Goal: Transaction & Acquisition: Download file/media

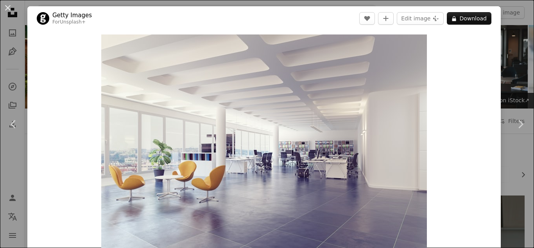
scroll to position [886, 0]
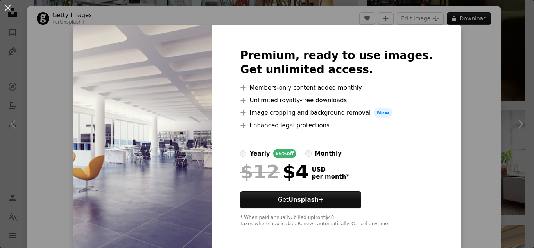
click at [461, 59] on div "An X shape Premium, ready to use images. Get unlimited access. A plus sign Memb…" at bounding box center [267, 124] width 534 height 248
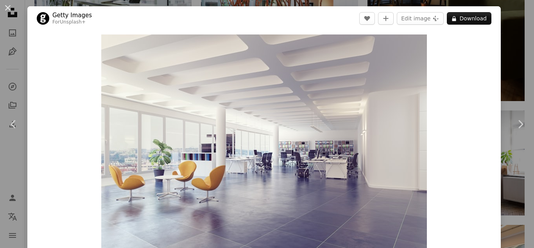
click at [501, 62] on div "An X shape Chevron left Chevron right Getty Images For Unsplash+ A heart A plus…" at bounding box center [267, 124] width 534 height 248
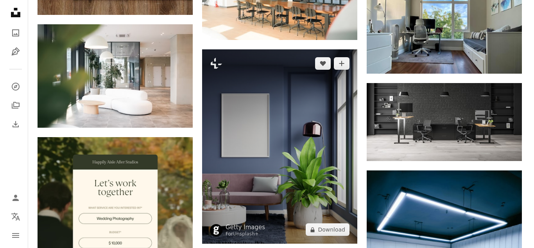
scroll to position [1356, 0]
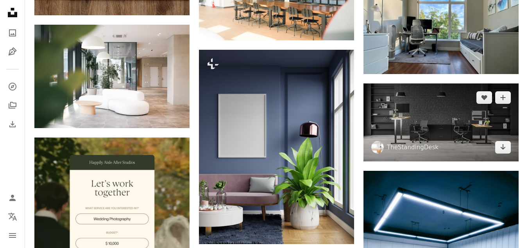
click at [417, 119] on img at bounding box center [441, 122] width 155 height 78
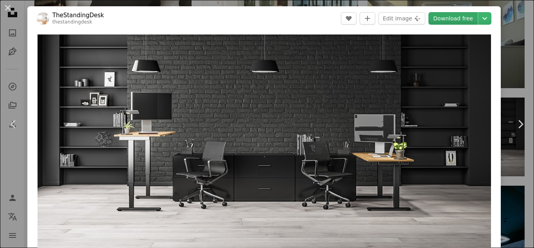
click at [456, 21] on link "Download free" at bounding box center [453, 18] width 49 height 13
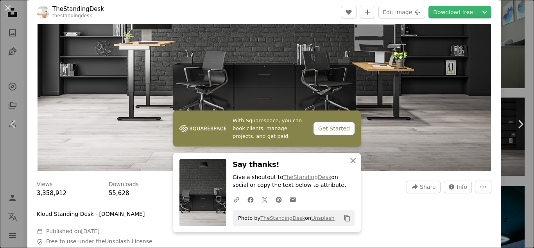
scroll to position [156, 0]
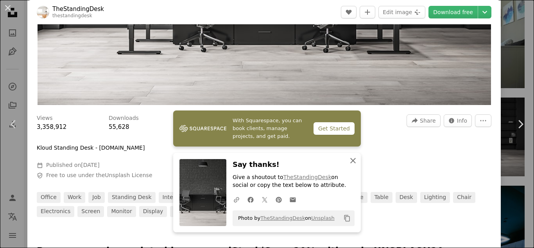
click at [351, 158] on icon "An X shape" at bounding box center [352, 160] width 9 height 9
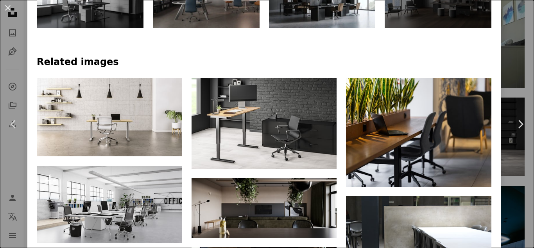
scroll to position [469, 0]
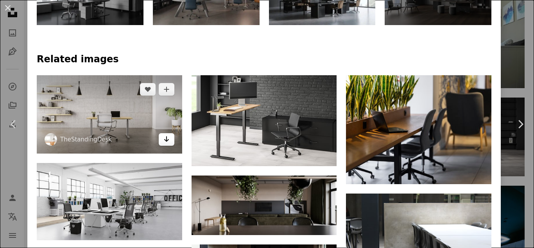
click at [167, 135] on icon "Arrow pointing down" at bounding box center [166, 138] width 6 height 9
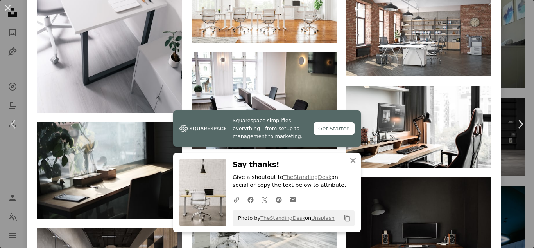
scroll to position [1173, 0]
